Goal: Transaction & Acquisition: Book appointment/travel/reservation

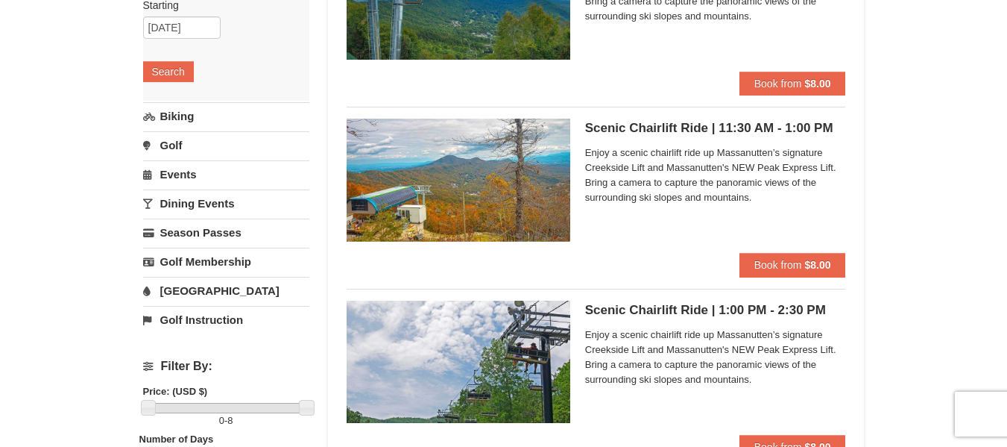
scroll to position [298, 0]
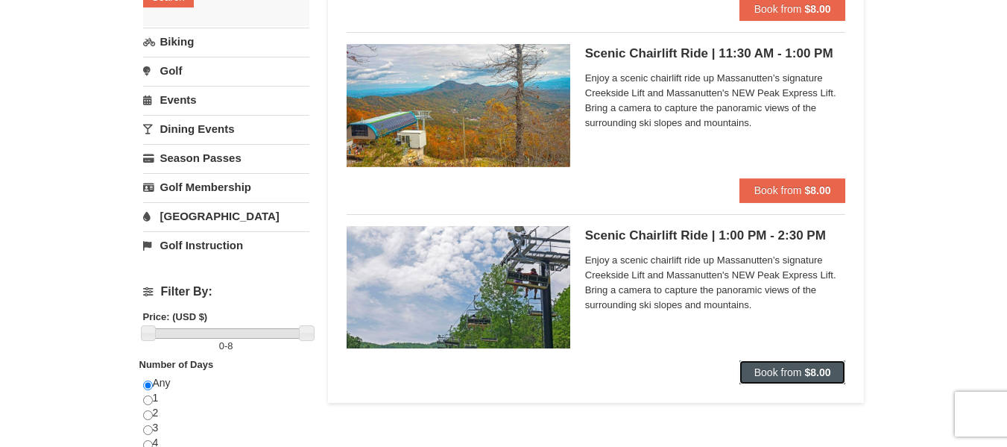
click at [789, 375] on span "Book from" at bounding box center [778, 372] width 48 height 12
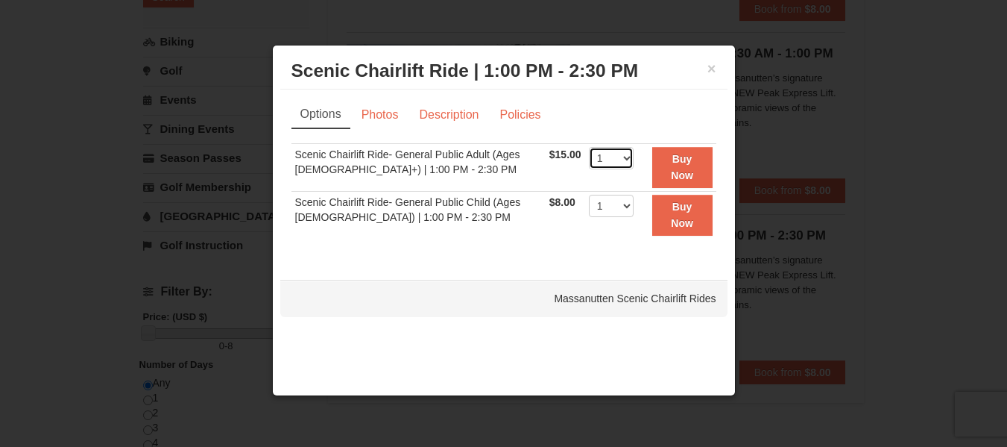
click at [600, 157] on select "1 2 3 4 5 6 7 8 9 10 11 12 13 14 15 16 17 18 19 20 21 22" at bounding box center [611, 158] width 45 height 22
select select "2"
click at [589, 147] on select "1 2 3 4 5 6 7 8 9 10 11 12 13 14 15 16 17 18 19 20 21 22" at bounding box center [611, 158] width 45 height 22
click at [382, 122] on link "Photos" at bounding box center [380, 115] width 57 height 28
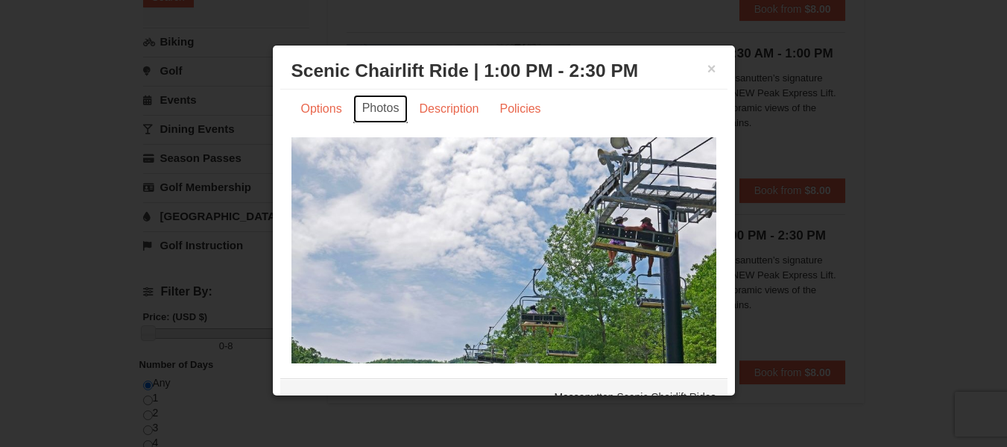
scroll to position [0, 0]
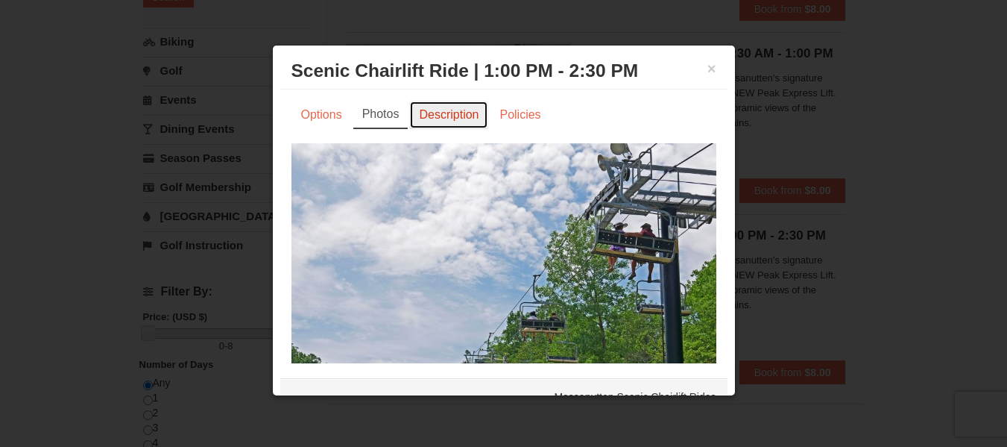
click at [447, 111] on link "Description" at bounding box center [448, 115] width 79 height 28
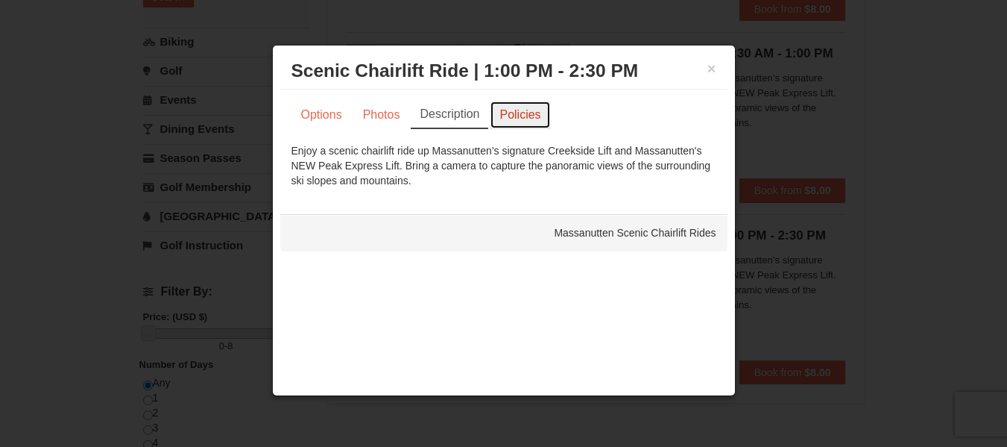
click at [512, 103] on link "Policies" at bounding box center [520, 115] width 60 height 28
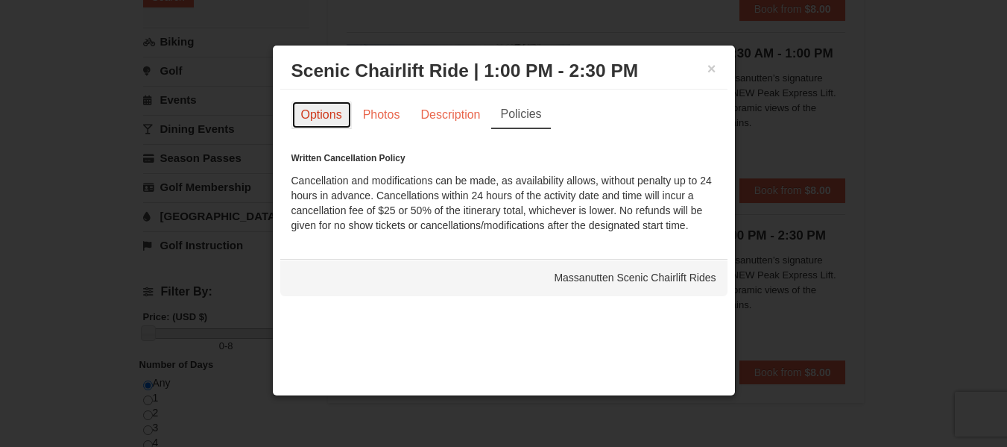
click at [339, 122] on link "Options" at bounding box center [321, 115] width 60 height 28
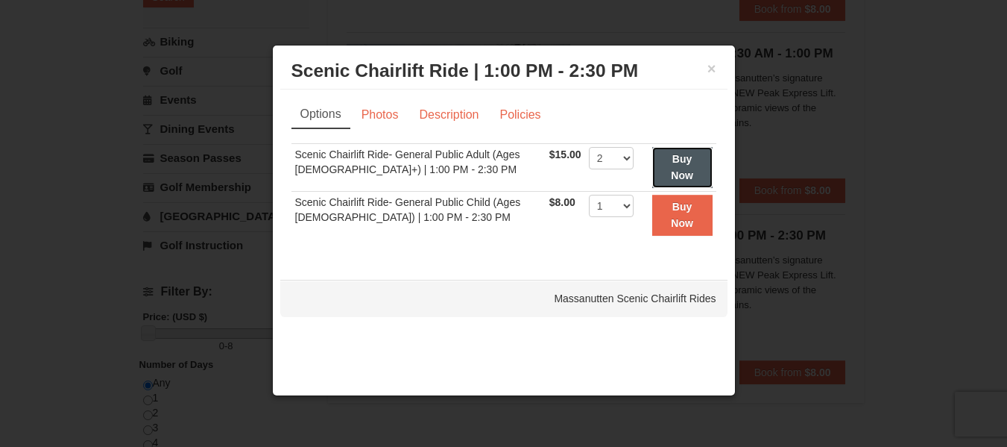
click at [676, 177] on strong "Buy Now" at bounding box center [682, 167] width 22 height 28
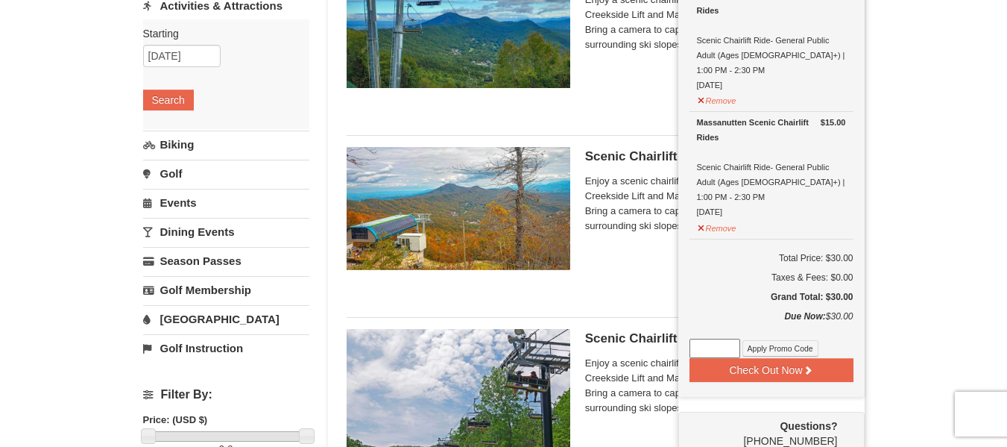
scroll to position [228, 0]
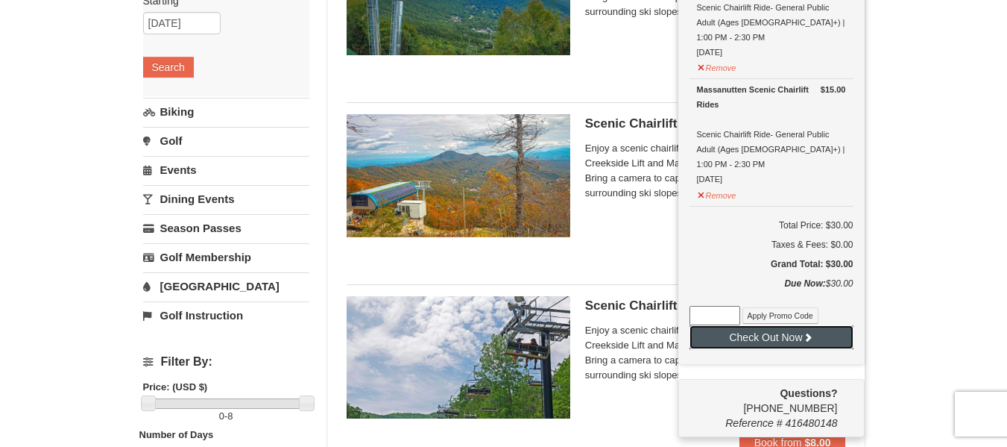
click at [801, 325] on button "Check Out Now" at bounding box center [772, 337] width 164 height 24
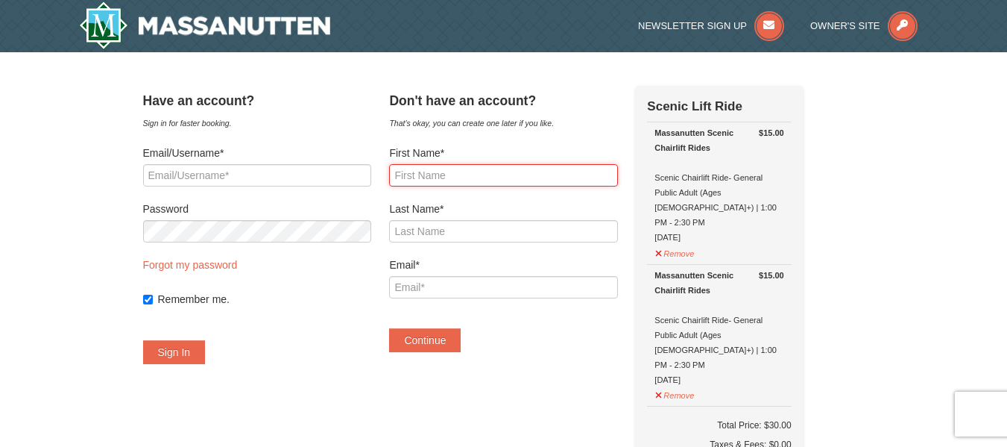
click at [522, 180] on input "First Name*" at bounding box center [503, 175] width 228 height 22
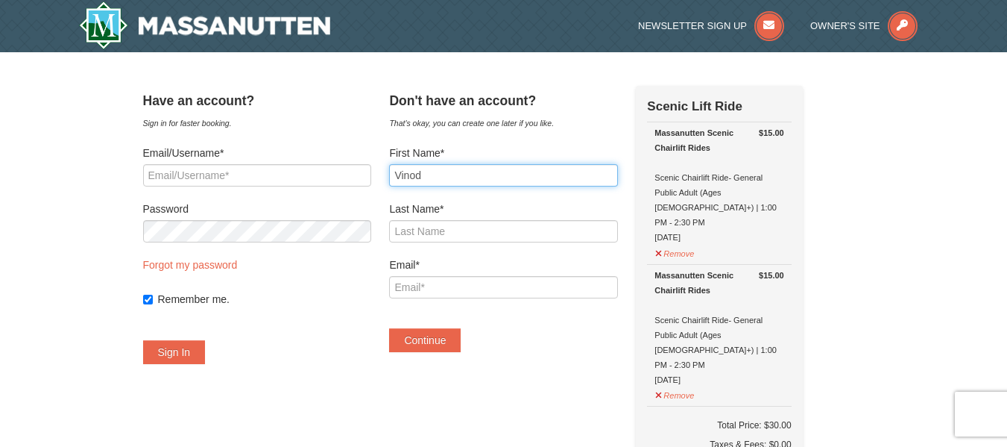
type input "Vinod"
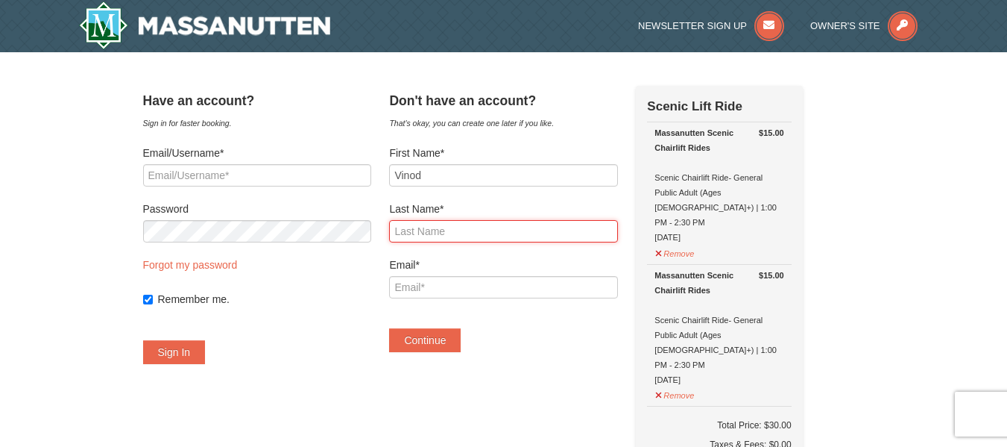
click at [482, 227] on input "Last Name*" at bounding box center [503, 231] width 228 height 22
type input "Narayanan"
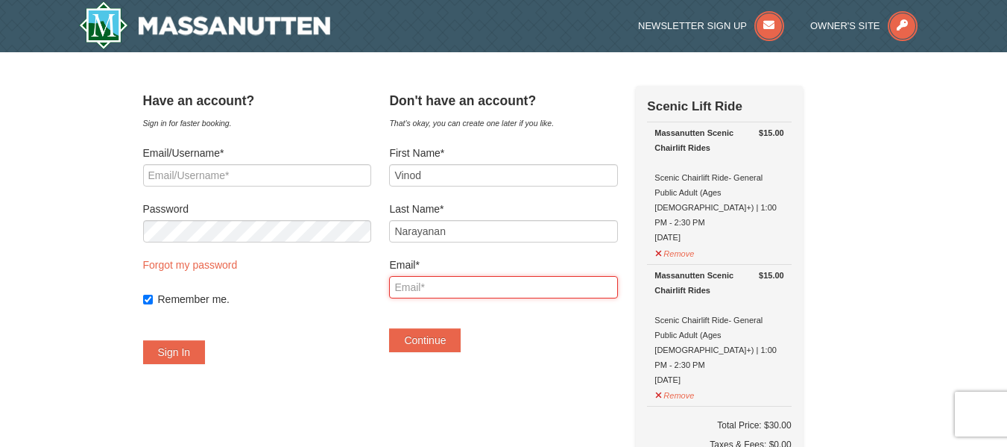
click at [479, 277] on input "Email*" at bounding box center [503, 287] width 228 height 22
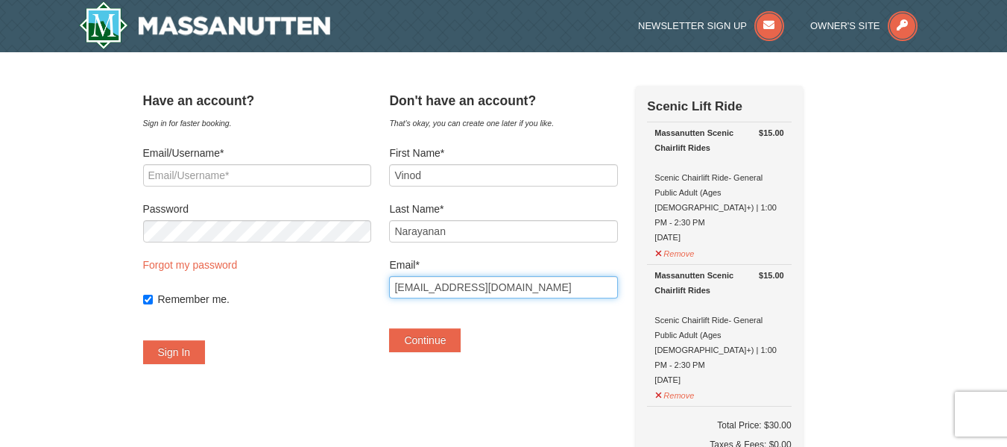
type input "[EMAIL_ADDRESS][DOMAIN_NAME]"
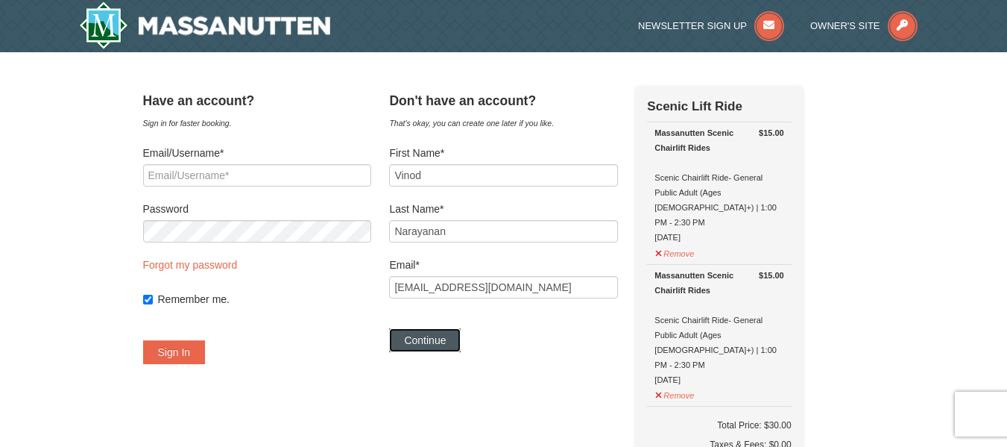
click at [461, 344] on button "Continue" at bounding box center [425, 340] width 72 height 24
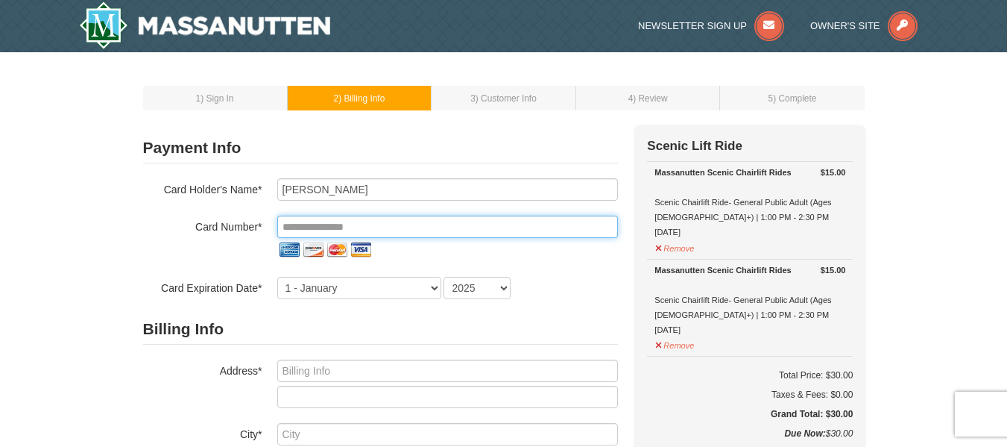
click at [368, 229] on input "tel" at bounding box center [447, 226] width 341 height 22
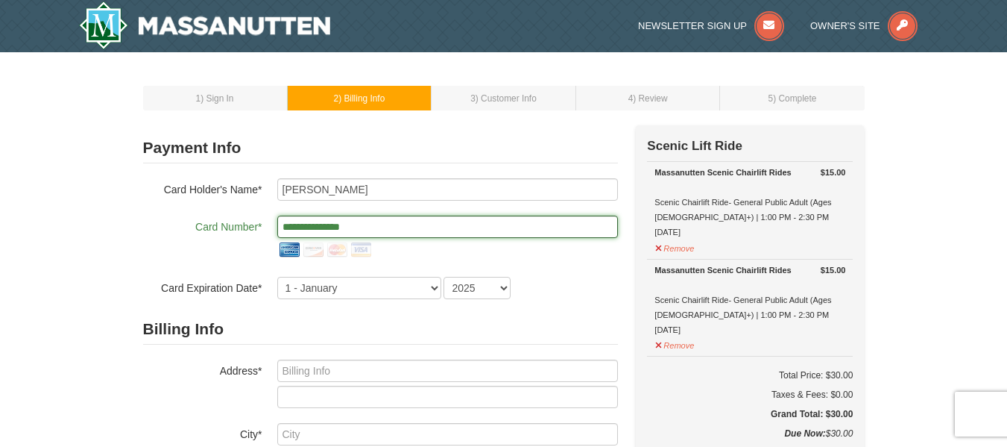
type input "**********"
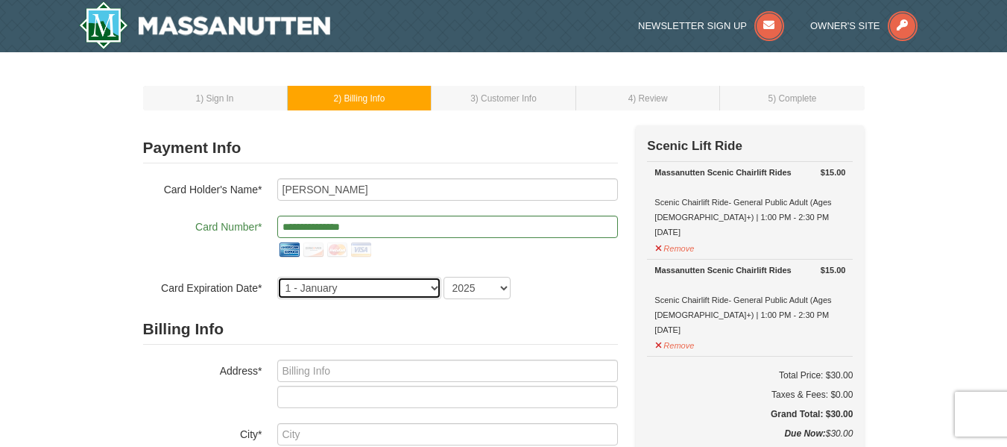
click at [387, 290] on select "1 - [DATE] - [DATE] - [DATE] - [DATE] - [DATE] - [DATE] - [DATE] - [DATE] - [DA…" at bounding box center [359, 288] width 164 height 22
select select "2"
click at [277, 277] on select "1 - [DATE] - [DATE] - [DATE] - [DATE] - [DATE] - [DATE] - [DATE] - [DATE] - [DA…" at bounding box center [359, 288] width 164 height 22
click at [471, 274] on div "**********" at bounding box center [380, 238] width 475 height 121
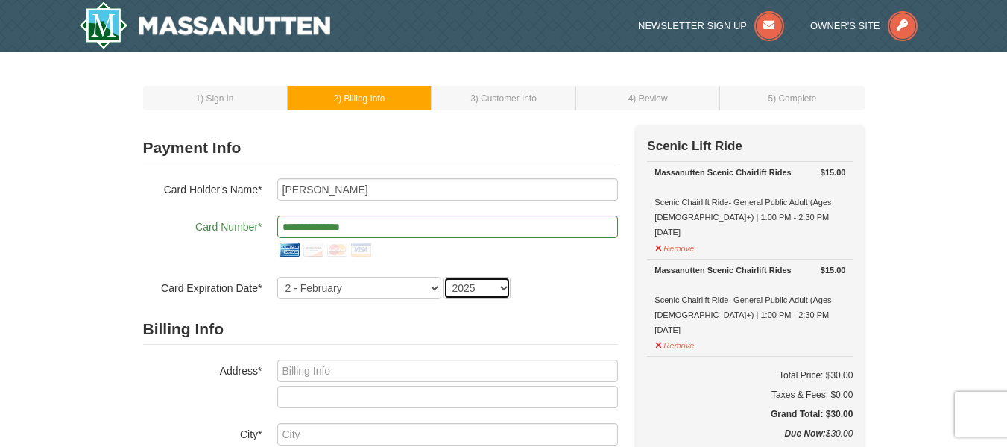
click at [471, 291] on select "2025 2026 2027 2028 2029 2030 2031 2032 2033 2034" at bounding box center [477, 288] width 67 height 22
select select "2029"
click at [444, 277] on select "2025 2026 2027 2028 2029 2030 2031 2032 2033 2034" at bounding box center [477, 288] width 67 height 22
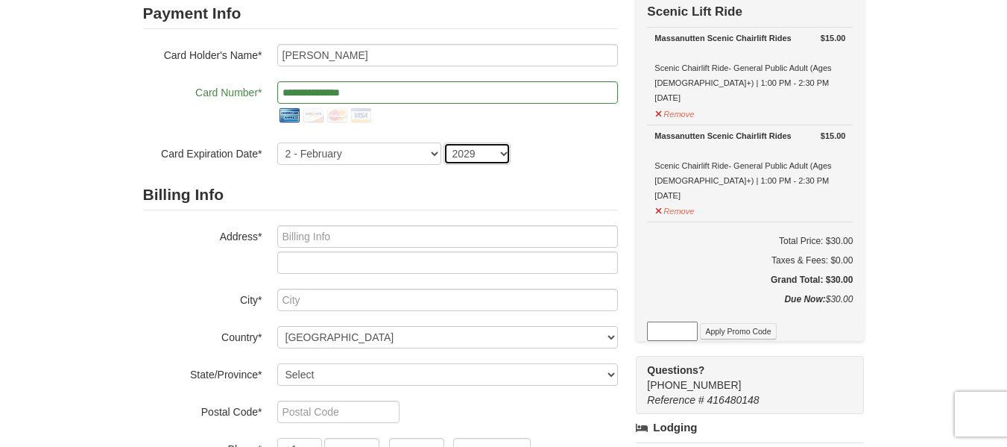
scroll to position [149, 0]
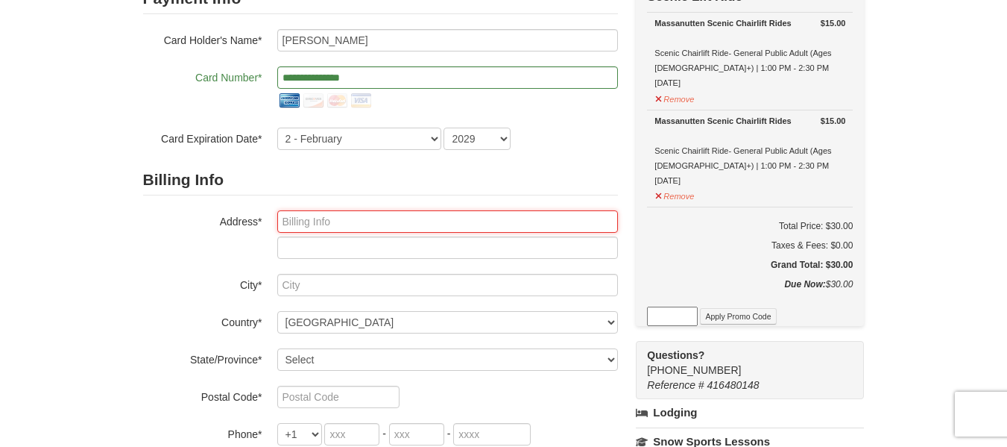
click at [383, 218] on input "text" at bounding box center [447, 221] width 341 height 22
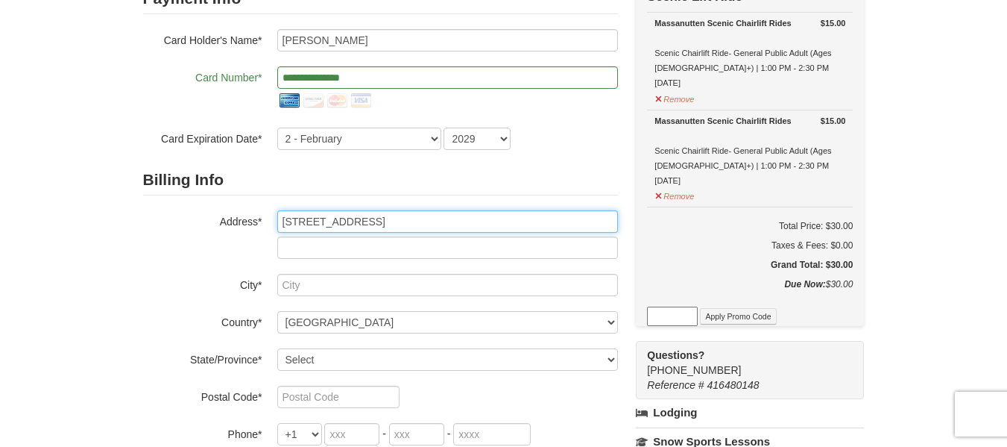
type input "3565 chain bridge road"
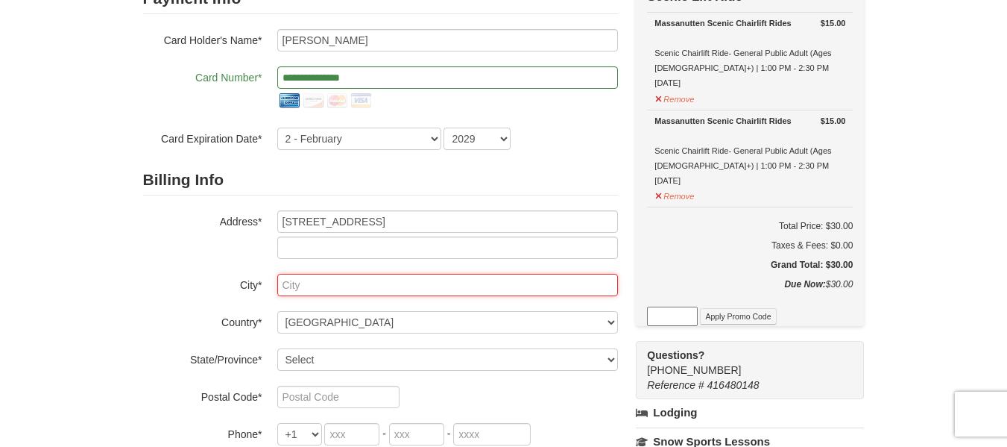
click at [376, 282] on input "text" at bounding box center [447, 285] width 341 height 22
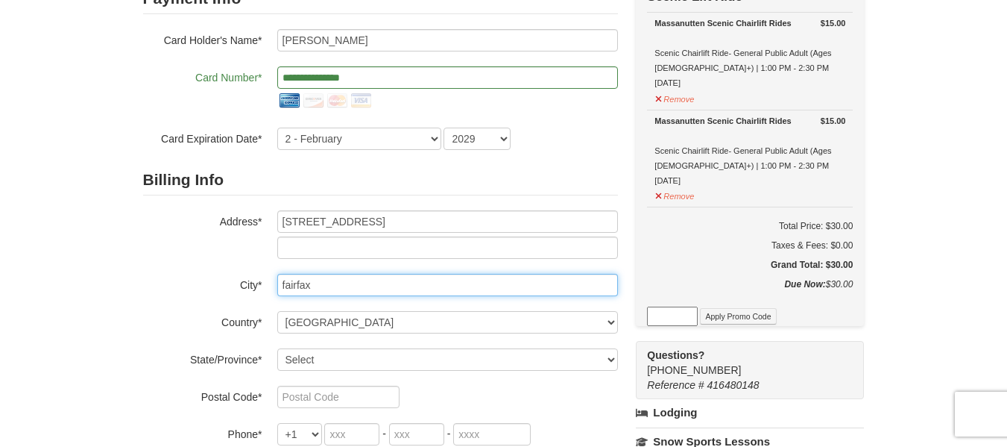
type input "fairfax"
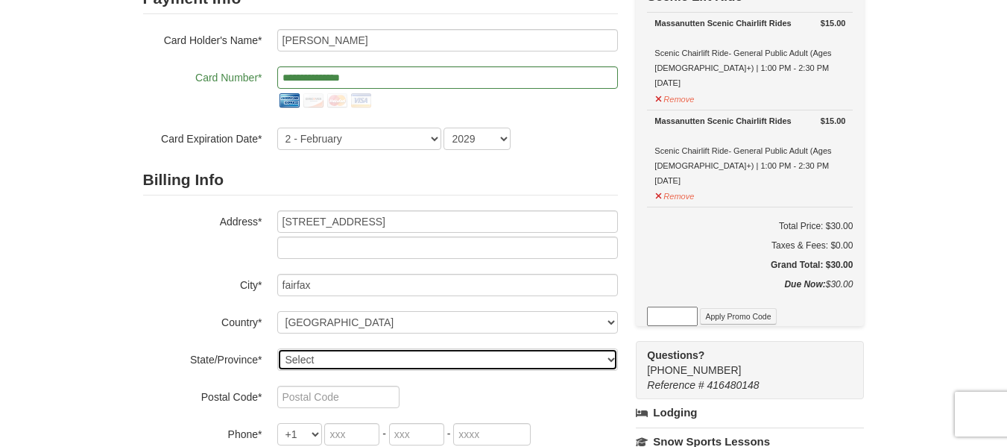
click at [372, 358] on select "Select Alabama Alaska American Samoa Arizona Arkansas California Colorado Conne…" at bounding box center [447, 359] width 341 height 22
select select "VA"
click at [277, 348] on select "Select Alabama Alaska American Samoa Arizona Arkansas California Colorado Conne…" at bounding box center [447, 359] width 341 height 22
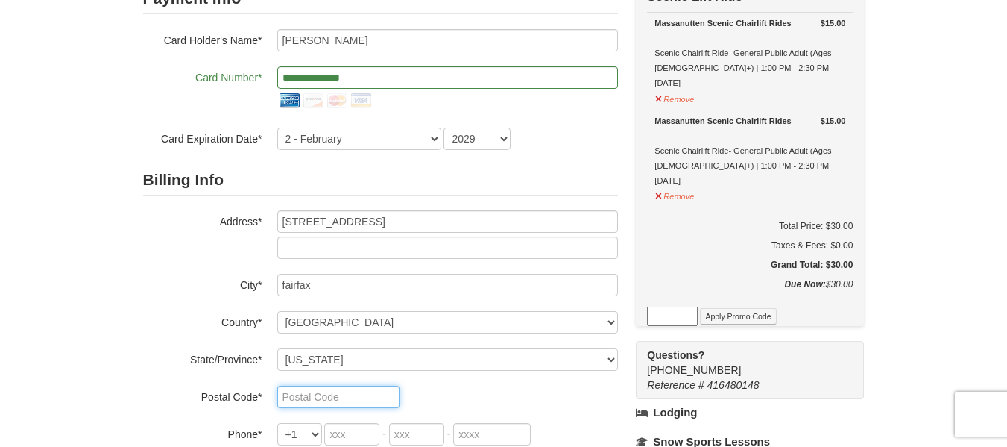
click at [333, 394] on input "text" at bounding box center [338, 396] width 122 height 22
type input "22030"
click at [98, 281] on div "1 ) Sign In 2 ) Billing Info 3 ) Customer Info ) Review ×" at bounding box center [503, 348] width 1007 height 891
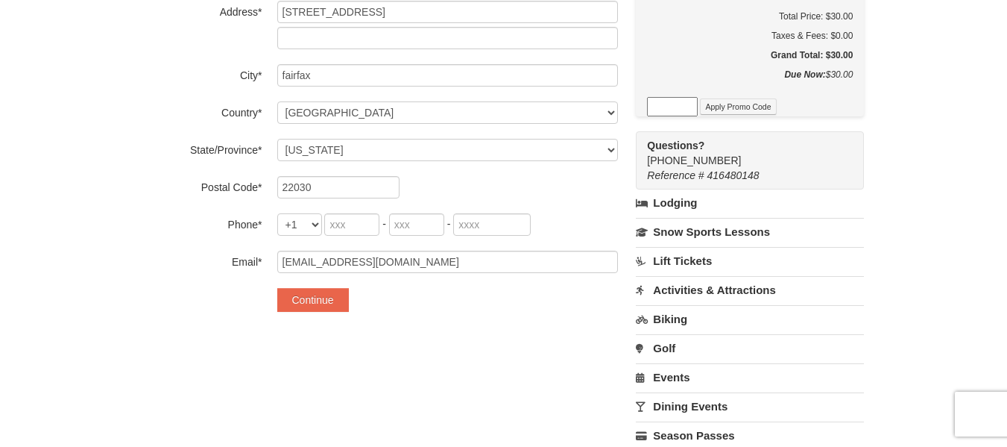
scroll to position [373, 0]
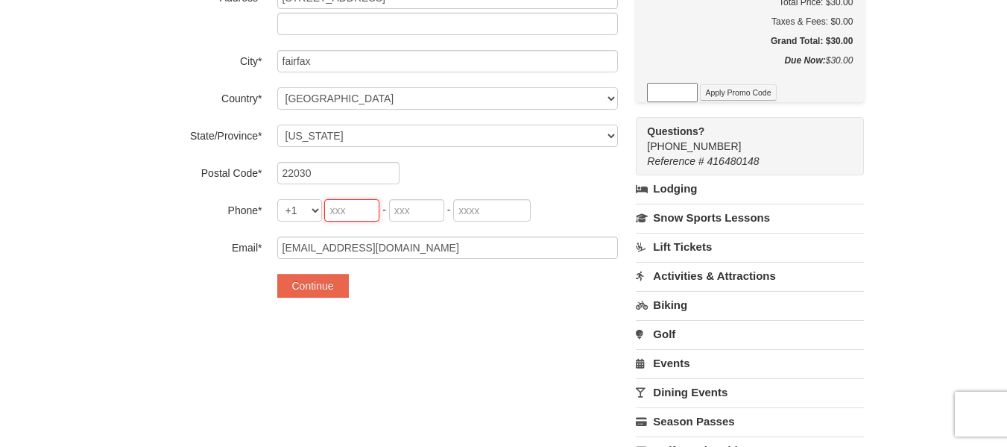
click at [346, 207] on input "tel" at bounding box center [351, 210] width 55 height 22
type input "571"
click at [414, 214] on input "tel" at bounding box center [416, 210] width 55 height 22
type input "564"
click at [481, 212] on input "tel" at bounding box center [492, 210] width 78 height 22
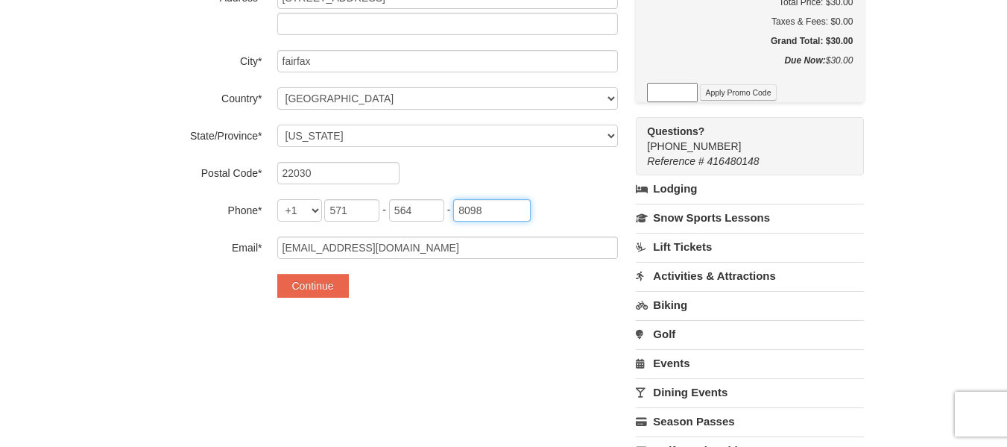
type input "8098"
click at [313, 288] on button "Continue" at bounding box center [313, 286] width 72 height 24
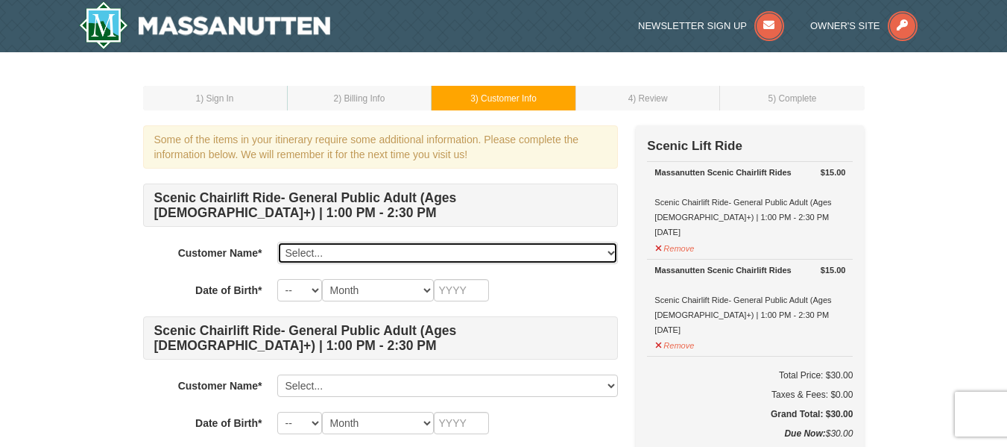
click at [339, 253] on select "Select... Vinod Narayanan Add New..." at bounding box center [447, 253] width 341 height 22
select select "28336329"
click at [277, 242] on select "Select... Vinod Narayanan Add New..." at bounding box center [447, 253] width 341 height 22
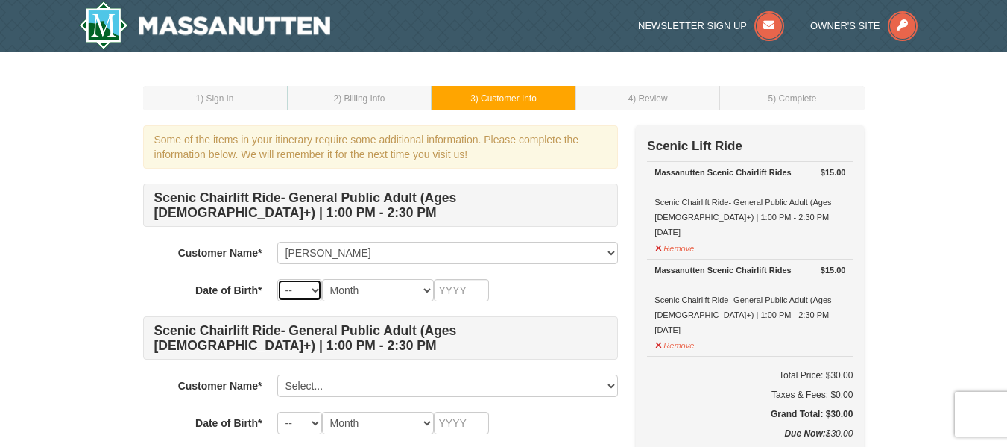
click at [303, 291] on select "-- 01 02 03 04 05 06 07 08 09 10 11 12 13 14 15 16 17 18 19 20 21 22 23 24 25 2…" at bounding box center [299, 290] width 45 height 22
select select "26"
click at [277, 279] on select "-- 01 02 03 04 05 06 07 08 09 10 11 12 13 14 15 16 17 18 19 20 21 22 23 24 25 2…" at bounding box center [299, 290] width 45 height 22
click at [371, 296] on select "Month January February March April May June July August September October Novem…" at bounding box center [378, 290] width 112 height 22
select select "10"
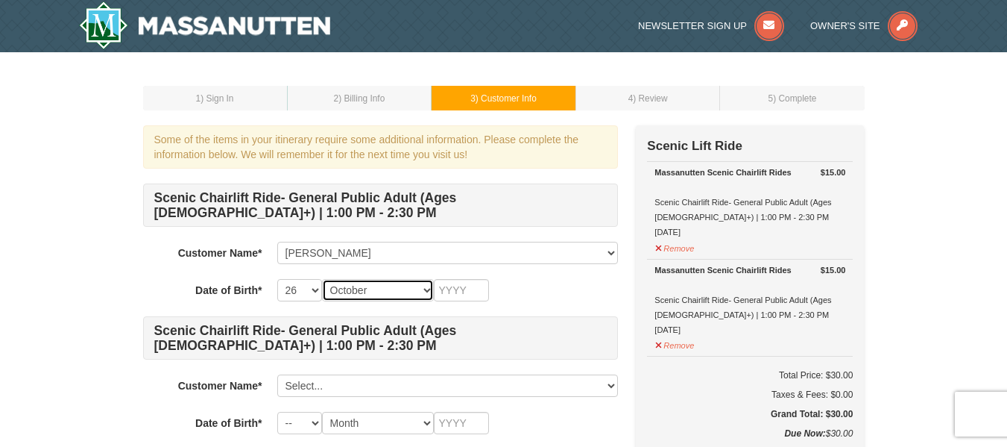
click at [322, 279] on select "Month January February March April May June July August September October Novem…" at bounding box center [378, 290] width 112 height 22
click at [464, 294] on input "text" at bounding box center [461, 290] width 55 height 22
type input "1988"
click at [114, 368] on div "1 ) Sign In 2 ) Billing Info 3 ) Customer Info ) Review ×" at bounding box center [503, 316] width 1007 height 529
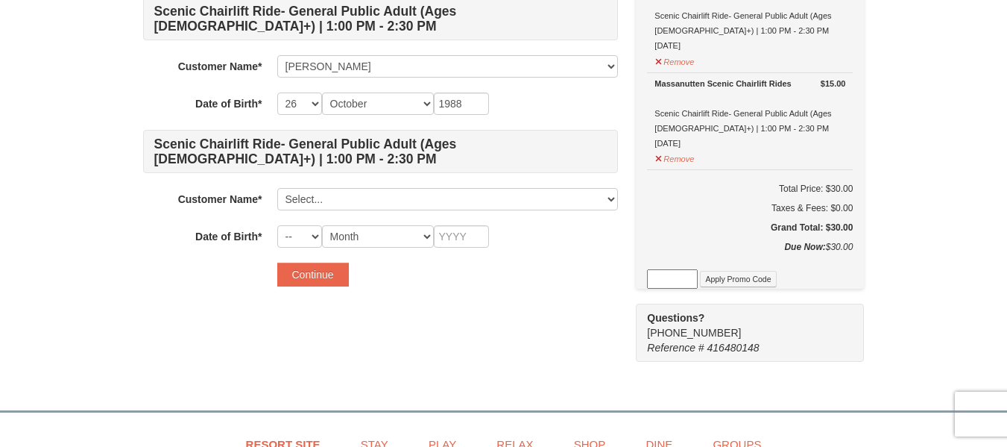
scroll to position [224, 0]
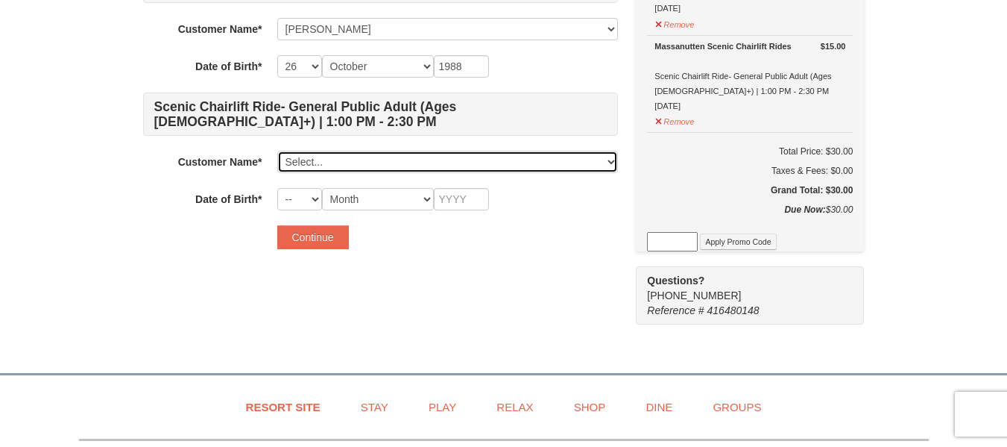
click at [338, 167] on select "Select... Vinod Narayanan Add New..." at bounding box center [447, 162] width 341 height 22
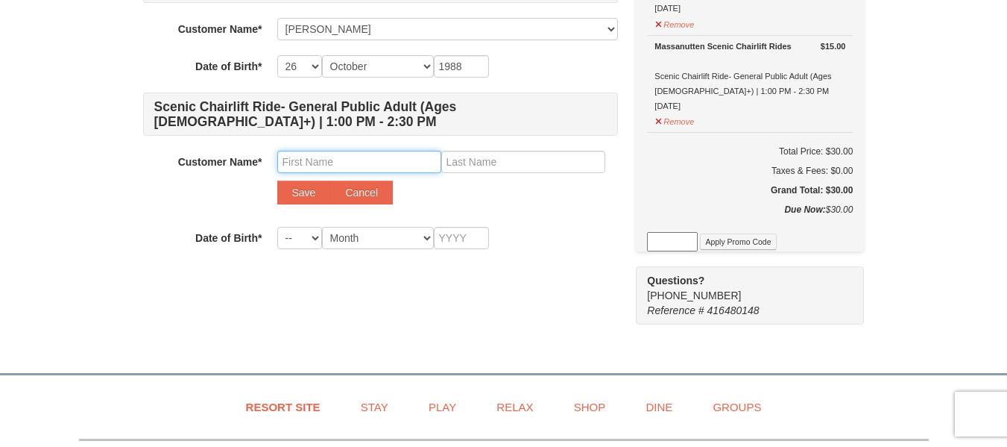
click at [350, 154] on input "text" at bounding box center [359, 162] width 164 height 22
type input "Rashmi"
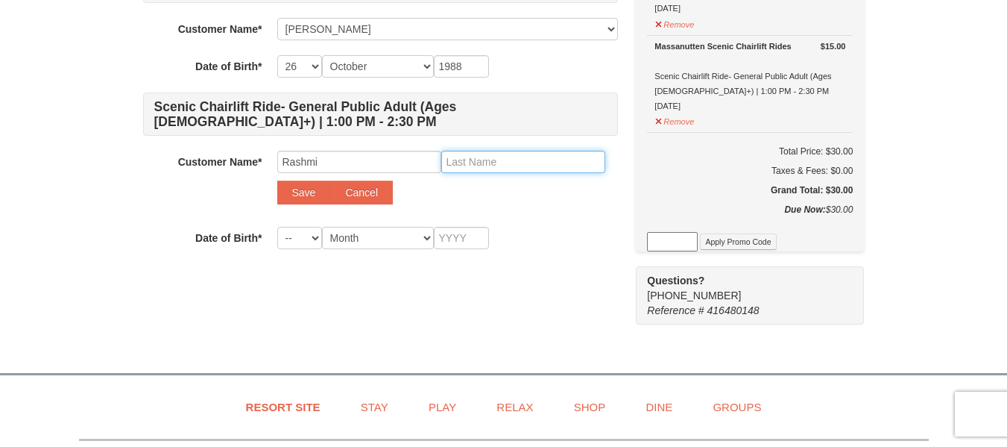
click at [479, 159] on input "text" at bounding box center [523, 162] width 164 height 22
type input "Ramesh"
click at [295, 198] on button "Save" at bounding box center [304, 192] width 54 height 24
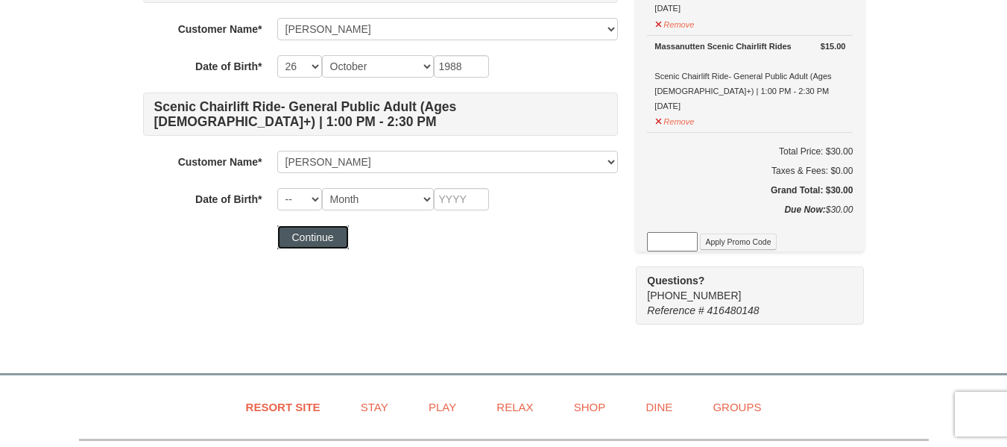
click at [303, 244] on button "Continue" at bounding box center [313, 237] width 72 height 24
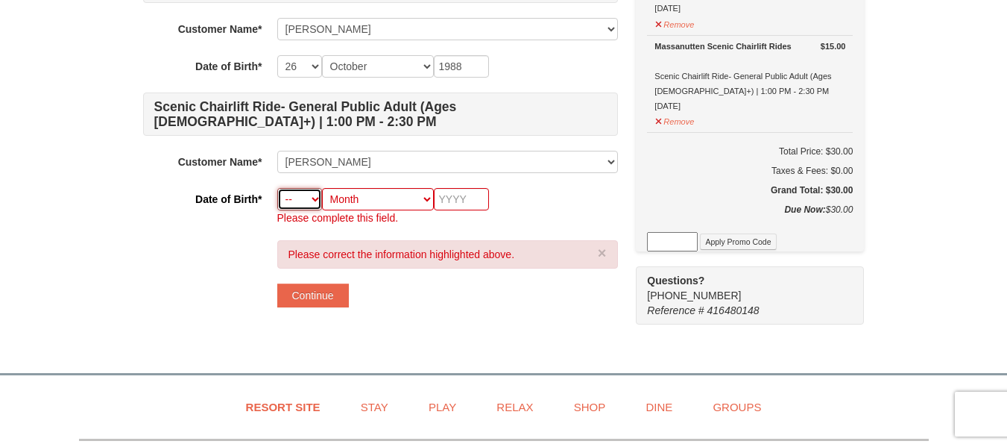
click at [303, 201] on select "-- 01 02 03 04 05 06 07 08 09 10 11 12 13 14 15 16 17 18 19 20 21 22 23 24 25 2…" at bounding box center [299, 199] width 45 height 22
select select "17"
click at [277, 188] on select "-- 01 02 03 04 05 06 07 08 09 10 11 12 13 14 15 16 17 18 19 20 21 22 23 24 25 2…" at bounding box center [299, 199] width 45 height 22
click at [371, 197] on select "Month January February March April May June July August September October Novem…" at bounding box center [378, 199] width 112 height 22
select select "06"
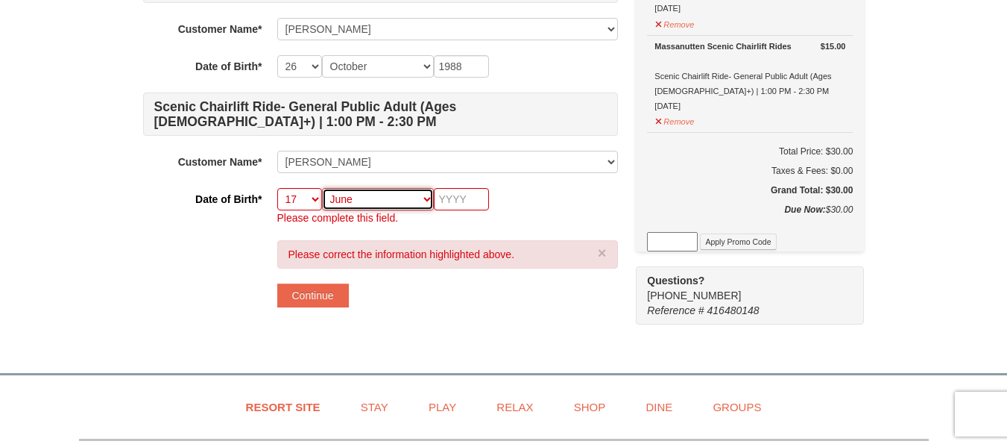
click at [322, 188] on select "Month January February March April May June July August September October Novem…" at bounding box center [378, 199] width 112 height 22
click at [449, 201] on input "text" at bounding box center [461, 199] width 55 height 22
type input "1996"
click at [454, 297] on div "Please correct the information highlighted above. × Continue" at bounding box center [447, 273] width 341 height 67
click at [603, 251] on button "×" at bounding box center [602, 252] width 9 height 15
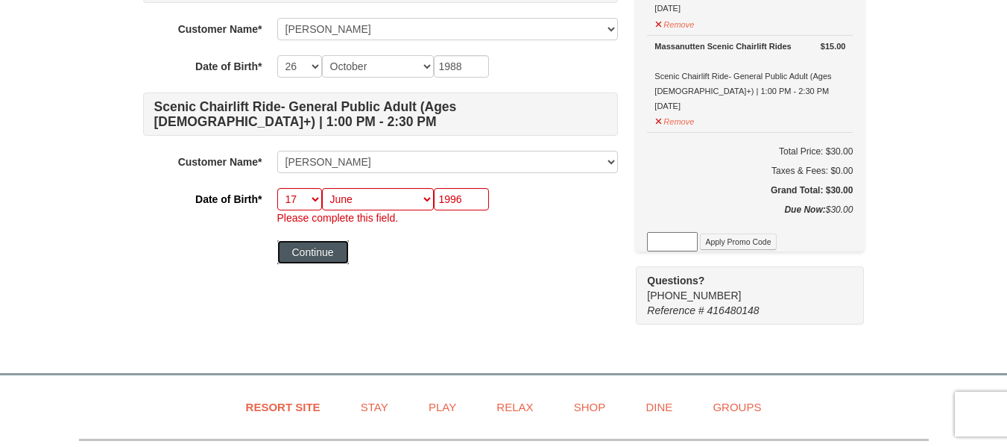
click at [326, 258] on button "Continue" at bounding box center [313, 252] width 72 height 24
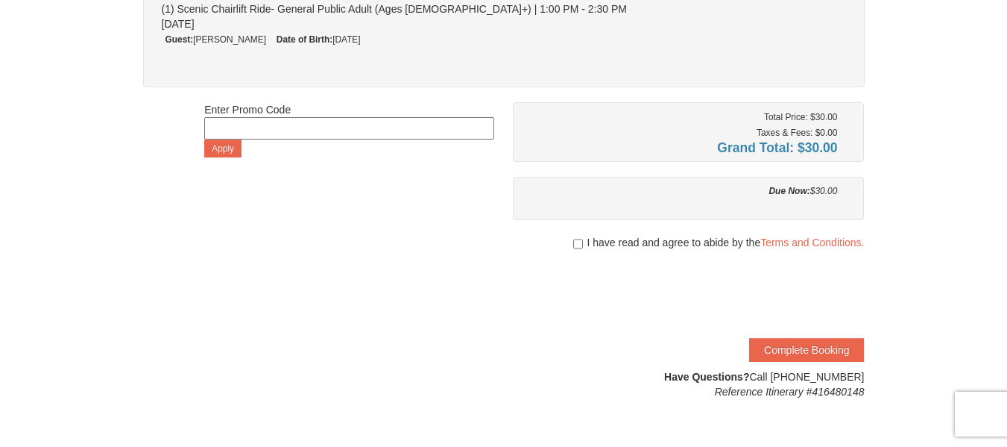
scroll to position [298, 0]
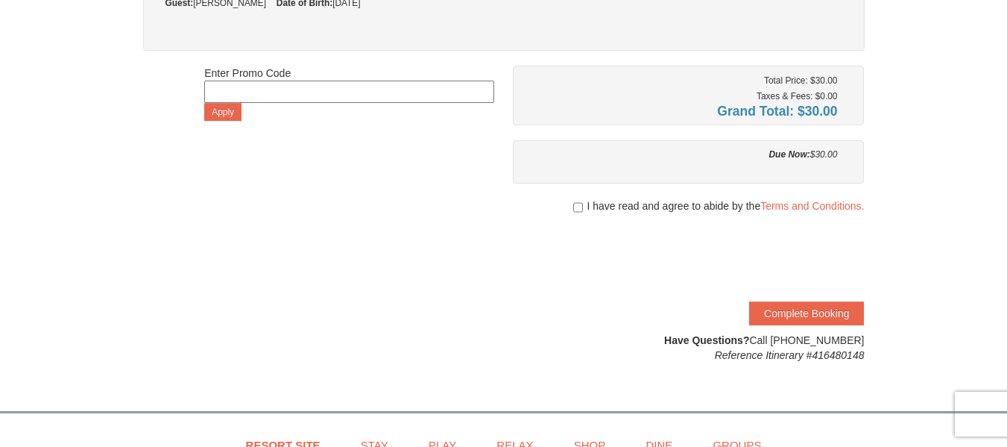
click at [583, 209] on div "I have read and agree to abide by the Terms and Conditions." at bounding box center [689, 205] width 352 height 15
click at [574, 206] on input "checkbox" at bounding box center [578, 207] width 10 height 12
checkbox input "true"
click at [801, 315] on button "Complete Booking" at bounding box center [806, 313] width 115 height 24
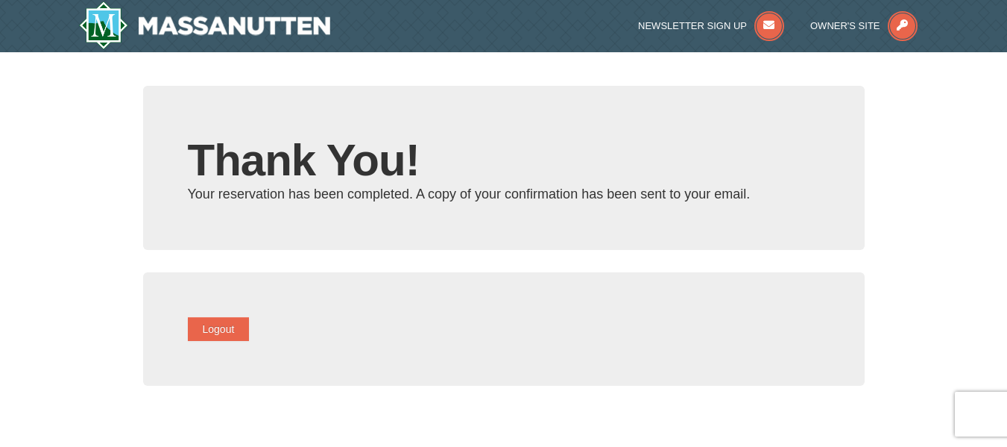
type input "[EMAIL_ADDRESS][DOMAIN_NAME]"
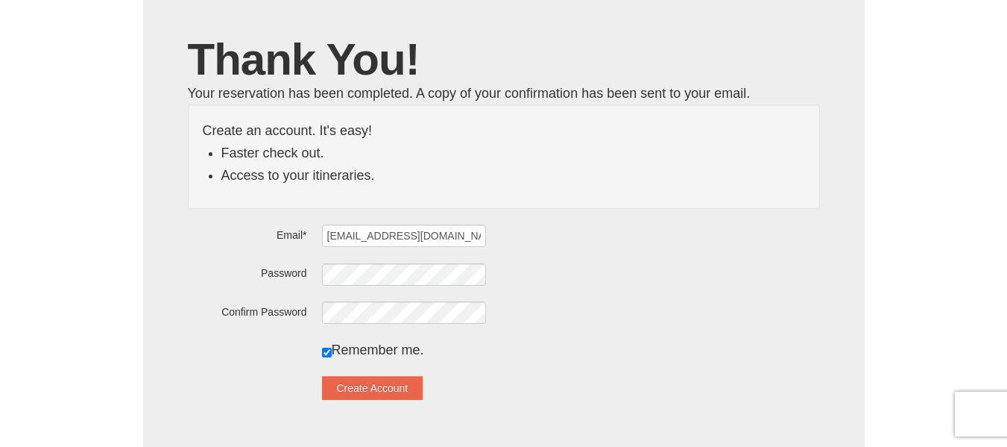
scroll to position [75, 0]
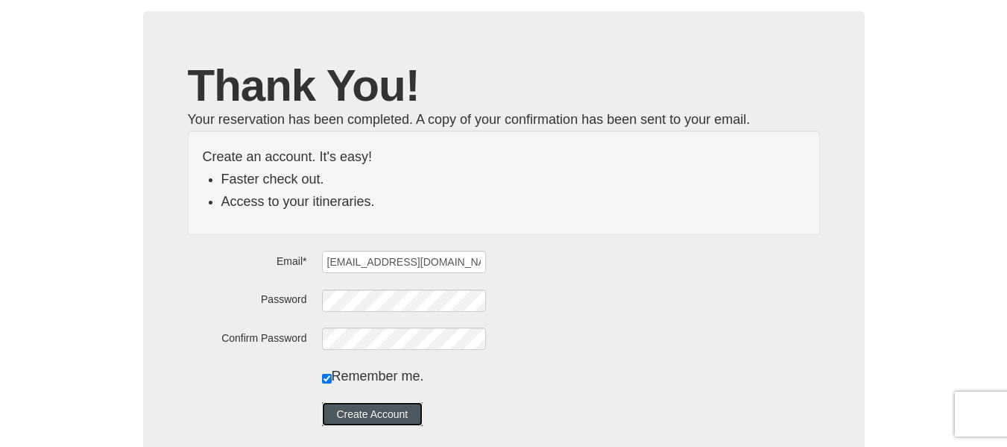
click at [376, 409] on button "Create Account" at bounding box center [372, 414] width 101 height 24
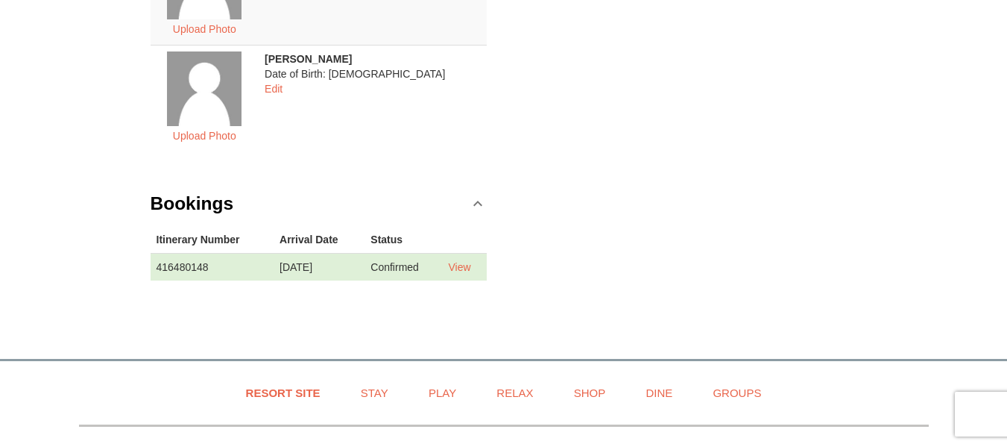
scroll to position [447, 0]
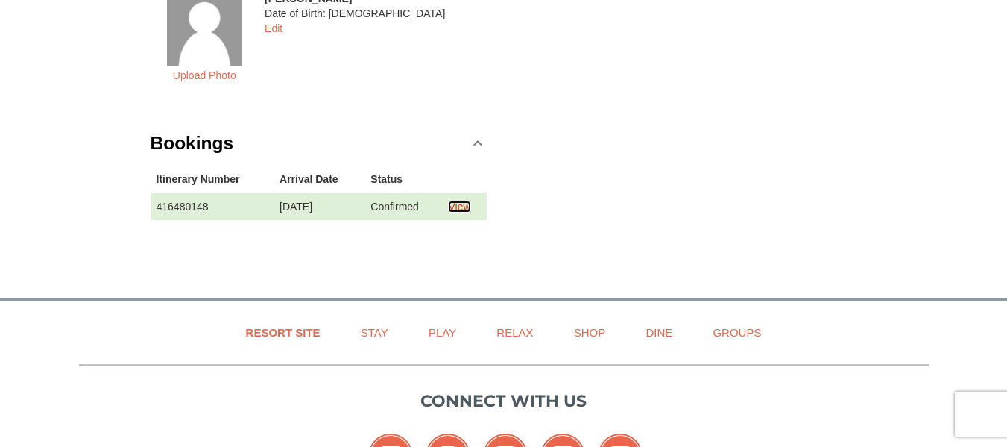
click at [465, 206] on link "View" at bounding box center [459, 207] width 22 height 12
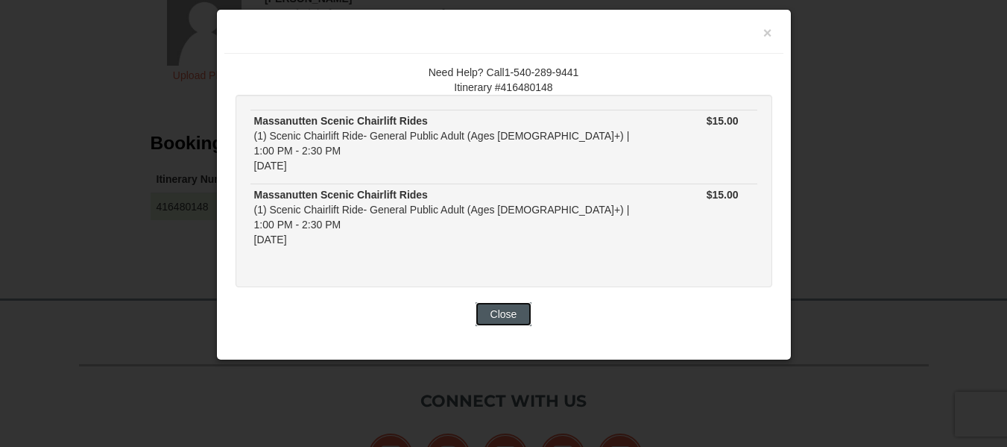
click at [505, 302] on button "Close" at bounding box center [504, 314] width 57 height 24
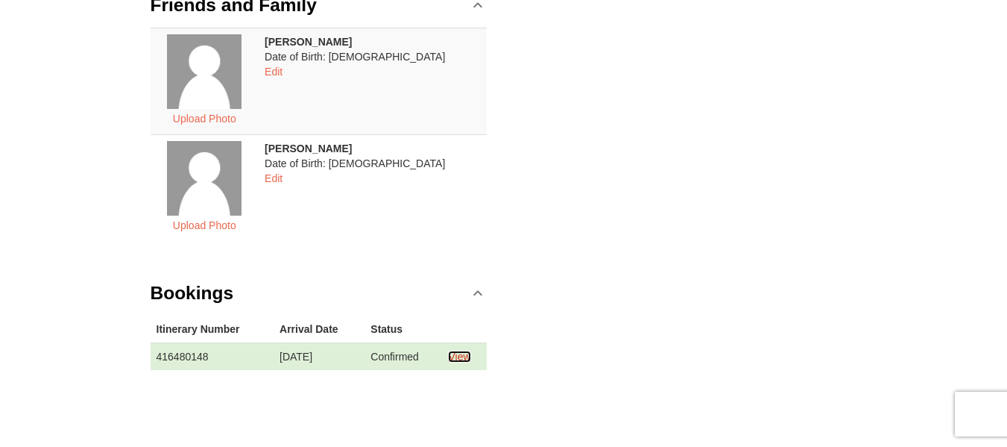
scroll to position [298, 0]
